Goal: Information Seeking & Learning: Learn about a topic

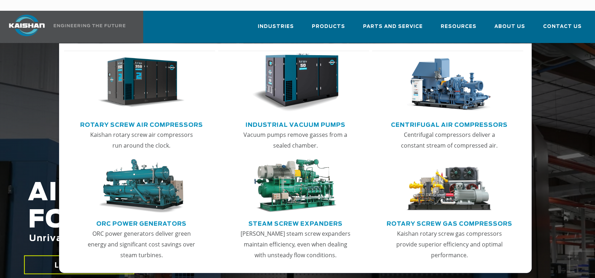
click at [140, 73] on img "Main menu" at bounding box center [141, 82] width 87 height 59
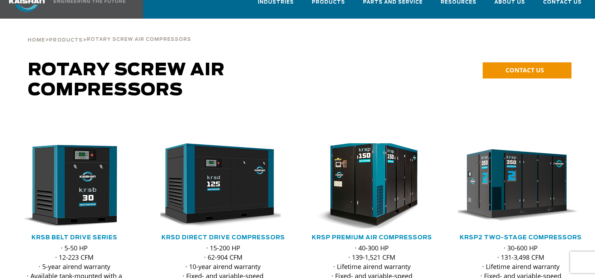
scroll to position [143, 0]
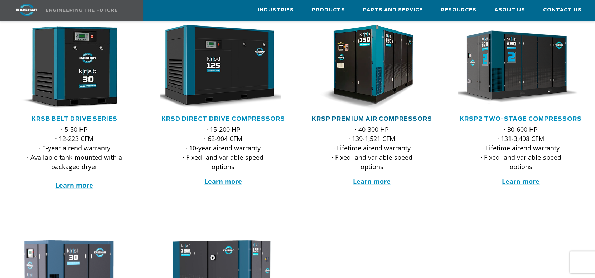
click at [377, 116] on link "KRSP Premium Air Compressors" at bounding box center [372, 119] width 120 height 6
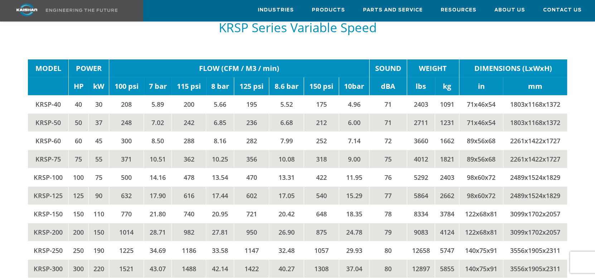
scroll to position [1504, 0]
